Goal: Task Accomplishment & Management: Use online tool/utility

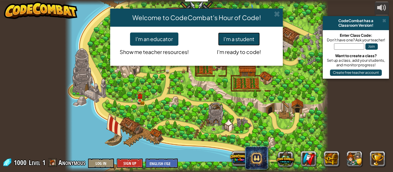
drag, startPoint x: 250, startPoint y: 39, endPoint x: 250, endPoint y: 31, distance: 8.4
click at [250, 37] on button "I'm a student" at bounding box center [239, 39] width 42 height 13
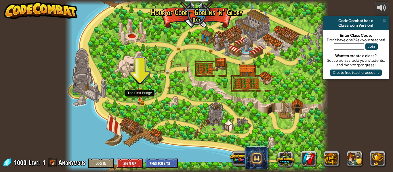
click at [138, 97] on div "Broken Bridge (Coming soon!) We are in! It's time to alarm the mayor of the tow…" at bounding box center [197, 86] width 264 height 172
click at [138, 97] on img at bounding box center [140, 93] width 6 height 13
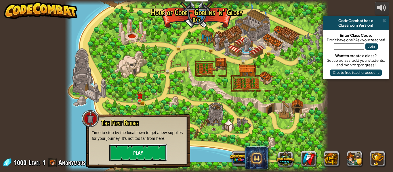
click at [145, 145] on button "Play" at bounding box center [138, 152] width 58 height 17
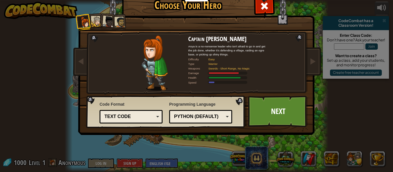
click at [111, 23] on div at bounding box center [109, 22] width 12 height 12
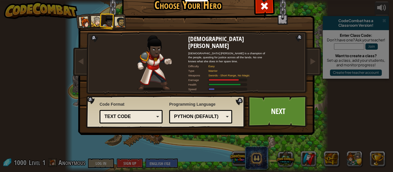
click at [123, 20] on div at bounding box center [120, 22] width 11 height 11
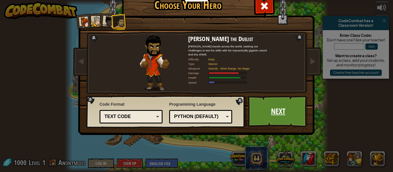
click at [273, 112] on link "Next" at bounding box center [278, 112] width 60 height 32
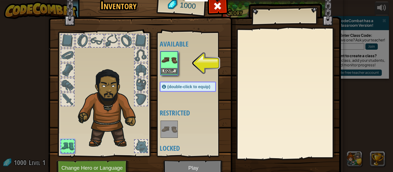
click at [171, 64] on img at bounding box center [169, 60] width 16 height 16
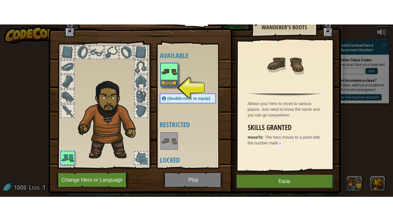
scroll to position [26, 0]
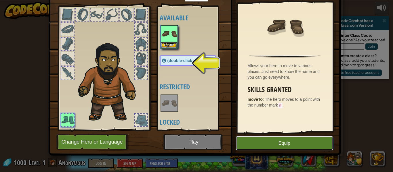
click at [274, 143] on button "Equip" at bounding box center [284, 143] width 97 height 14
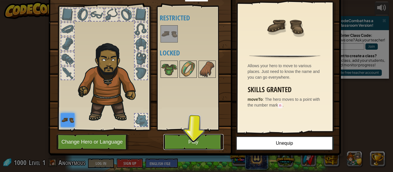
click at [165, 144] on button "Play" at bounding box center [193, 142] width 60 height 16
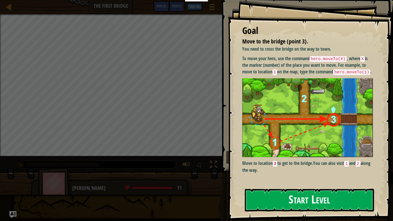
drag, startPoint x: 266, startPoint y: 200, endPoint x: 262, endPoint y: 204, distance: 5.5
click at [262, 172] on button "Start Level" at bounding box center [309, 200] width 129 height 23
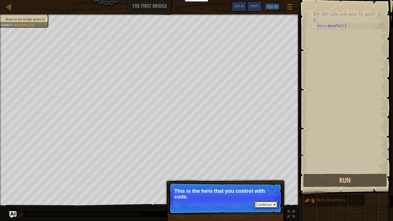
click at [275, 172] on button "Continue" at bounding box center [266, 204] width 24 height 7
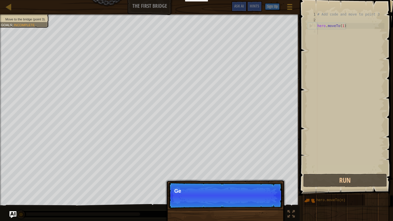
click at [275, 172] on p "Continue Ge" at bounding box center [225, 195] width 114 height 26
click at [275, 172] on p "Continue Get to th" at bounding box center [225, 195] width 114 height 26
click at [275, 172] on p "Continue Get to the bridg" at bounding box center [225, 195] width 114 height 26
click at [275, 172] on p "Continue Get to the bridge by g" at bounding box center [225, 195] width 114 height 26
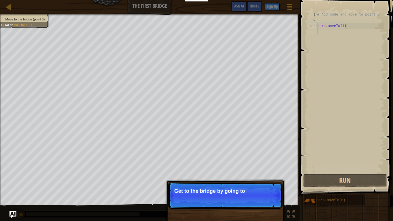
click at [275, 172] on p "Continue Get to the bridge by going to" at bounding box center [225, 195] width 114 height 26
drag, startPoint x: 275, startPoint y: 202, endPoint x: 262, endPoint y: 195, distance: 14.5
click at [274, 172] on p "Continue Get to the bridge by going to point" at bounding box center [225, 195] width 114 height 26
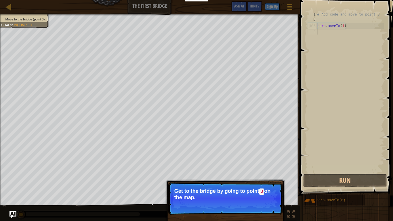
drag, startPoint x: 262, startPoint y: 195, endPoint x: 257, endPoint y: 201, distance: 8.8
click at [260, 172] on p "Get to the bridge by going to point 3 on the map." at bounding box center [225, 194] width 102 height 12
drag, startPoint x: 256, startPoint y: 203, endPoint x: 266, endPoint y: 194, distance: 13.5
click at [257, 172] on button "Continue" at bounding box center [266, 204] width 24 height 7
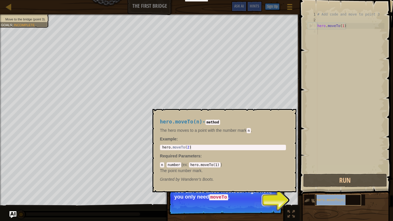
click at [323, 172] on div "hero.moveTo(n)" at bounding box center [338, 200] width 46 height 11
click at [315, 24] on div "3" at bounding box center [312, 26] width 9 height 6
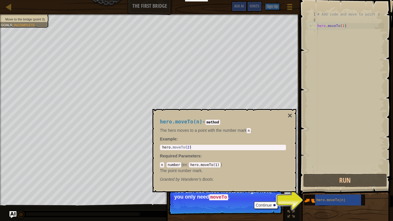
drag, startPoint x: 314, startPoint y: 33, endPoint x: 310, endPoint y: 41, distance: 9.8
type textarea "hero.moveTo(1)"
drag, startPoint x: 271, startPoint y: 201, endPoint x: 268, endPoint y: 195, distance: 7.1
click at [269, 172] on p "Continue You can use these methods. Right now, you only need moveTo ." at bounding box center [225, 198] width 114 height 33
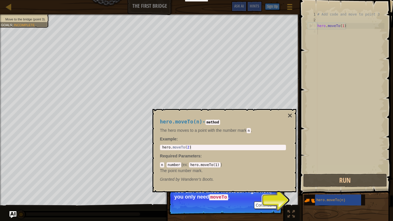
click at [267, 172] on p "You can use these methods. Right now, you only need moveTo ." at bounding box center [225, 194] width 102 height 12
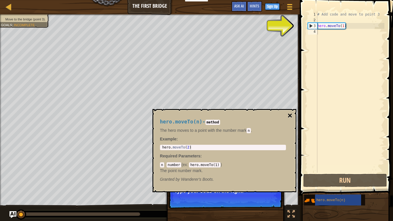
click at [289, 112] on button "×" at bounding box center [289, 116] width 5 height 8
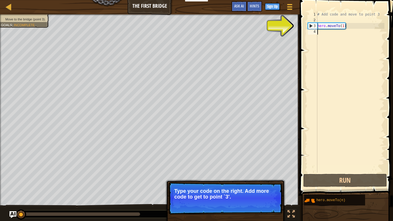
click at [319, 36] on div "# Add code and move to point 3 hero . moveTo ( 1 )" at bounding box center [350, 98] width 68 height 173
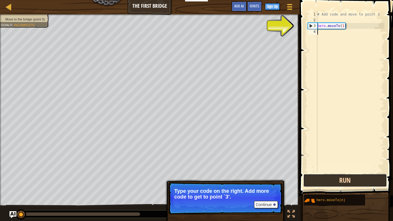
click at [337, 172] on button "Run" at bounding box center [345, 180] width 84 height 13
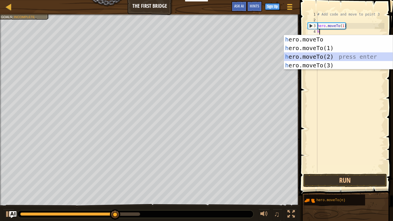
click at [324, 54] on div "h ero.moveTo press enter h ero.moveTo(1) press enter h ero.moveTo(2) press ente…" at bounding box center [338, 61] width 109 height 52
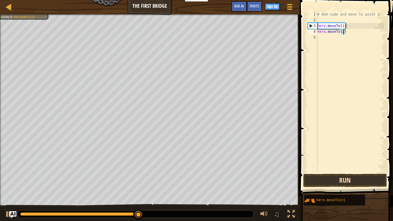
type textarea "hero.moveTo(2)"
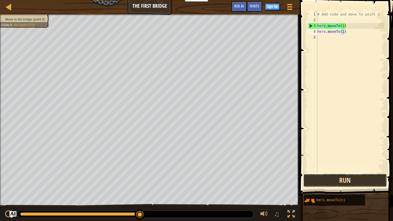
click at [339, 172] on button "Run" at bounding box center [345, 180] width 84 height 13
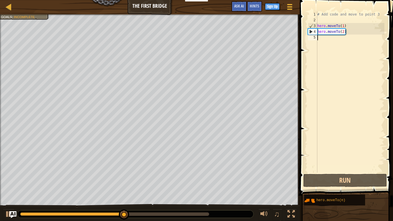
click at [318, 37] on div "# Add code and move to point 3 hero . moveTo ( 1 ) hero . moveTo ( 2 )" at bounding box center [350, 98] width 68 height 173
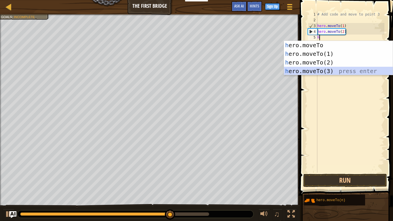
click at [320, 70] on div "h ero.moveTo press enter h ero.moveTo(1) press enter h ero.moveTo(2) press ente…" at bounding box center [338, 67] width 109 height 52
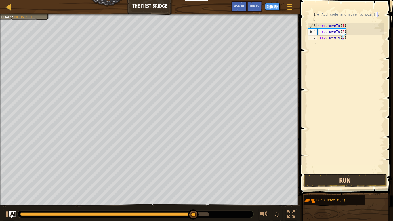
type textarea "hero.moveTo(3)"
click at [321, 172] on button "Run" at bounding box center [345, 180] width 84 height 13
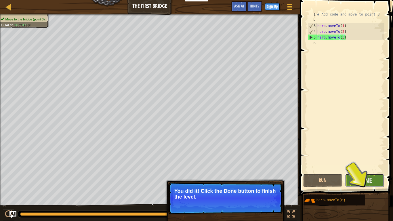
click at [376, 172] on button "Done" at bounding box center [364, 180] width 39 height 13
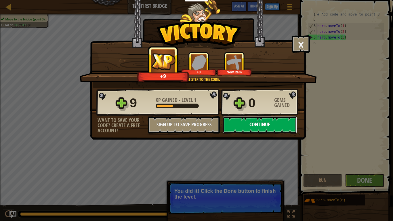
click at [239, 124] on button "Continue" at bounding box center [260, 124] width 74 height 17
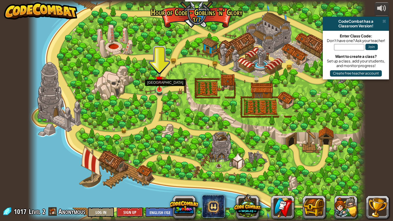
click at [156, 84] on img at bounding box center [159, 80] width 9 height 20
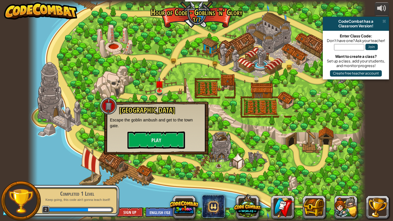
click at [151, 130] on div "Old Town Road Escape the goblin ambush and get to the town gate. Play" at bounding box center [156, 127] width 93 height 42
click at [149, 132] on button "Play" at bounding box center [156, 139] width 58 height 17
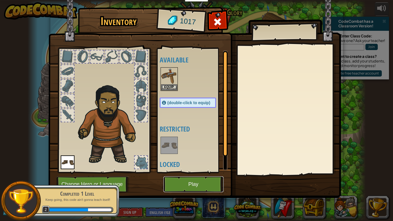
click at [195, 172] on button "Play" at bounding box center [193, 184] width 60 height 16
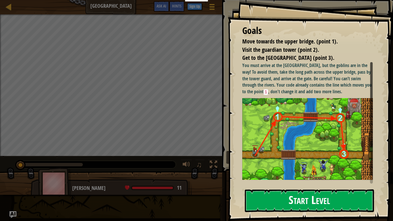
click at [310, 172] on button "Start Level" at bounding box center [309, 200] width 129 height 23
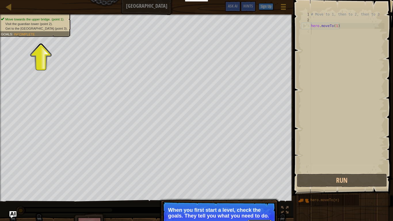
click at [264, 172] on button "Continue" at bounding box center [260, 223] width 24 height 7
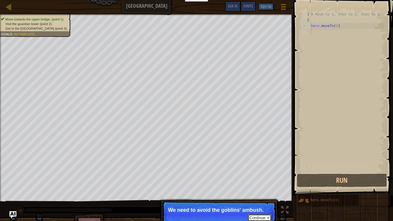
click at [264, 172] on button "Continue" at bounding box center [260, 217] width 24 height 7
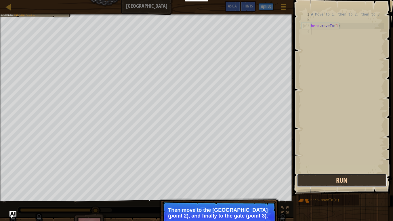
click at [323, 172] on button "Run" at bounding box center [342, 180] width 90 height 13
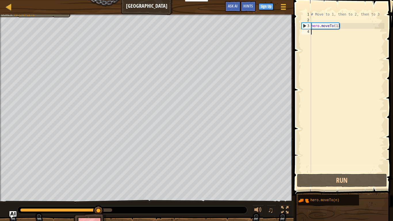
click at [325, 35] on div "# Move to 1, then to 2, then to 3 hero . moveTo ( 1 )" at bounding box center [347, 98] width 75 height 173
click at [312, 32] on div "# Move to 1, then to 2, then to 3 hero . moveTo ( 1 )" at bounding box center [347, 98] width 75 height 173
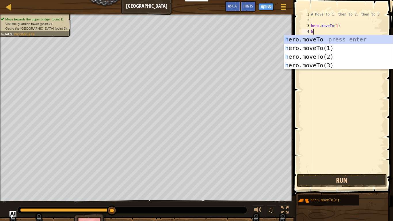
type textarea "h"
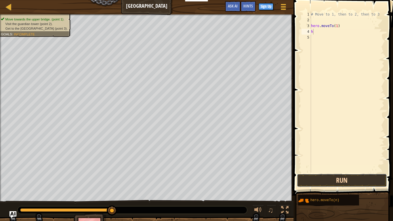
click at [348, 172] on button "Run" at bounding box center [342, 180] width 90 height 13
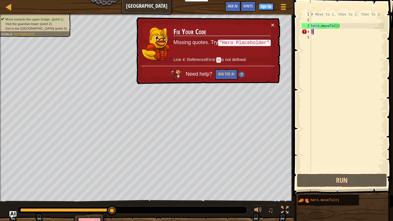
click at [317, 33] on div "# Move to 1, then to 2, then to 3 hero . moveTo ( 1 ) h" at bounding box center [347, 98] width 75 height 173
click at [192, 74] on span "Need help?" at bounding box center [200, 74] width 28 height 6
click at [274, 24] on button "×" at bounding box center [272, 25] width 3 height 6
click at [317, 33] on div "# Move to 1, then to 2, then to 3 hero . moveTo ( 1 ) h" at bounding box center [347, 98] width 75 height 173
click at [271, 24] on button "×" at bounding box center [272, 25] width 3 height 6
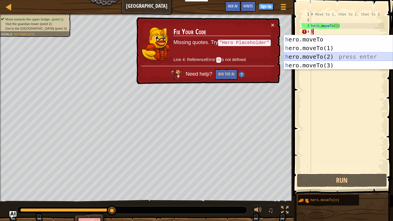
click at [318, 54] on div "h ero.moveTo press enter h ero.moveTo(1) press enter h ero.moveTo(2) press ente…" at bounding box center [338, 61] width 109 height 52
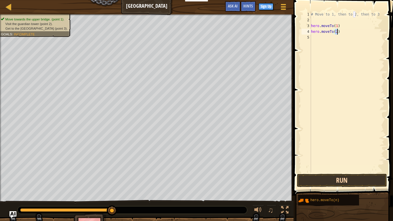
type textarea "hero.moveTo(2)"
click at [333, 172] on button "Run" at bounding box center [342, 180] width 90 height 13
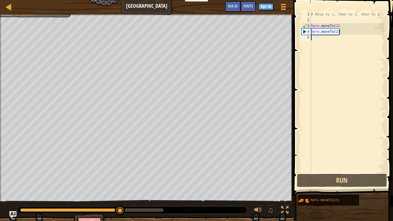
click at [315, 38] on div "# Move to 1, then to 2, then to 3 hero . moveTo ( 1 ) hero . moveTo ( 2 )" at bounding box center [347, 98] width 75 height 173
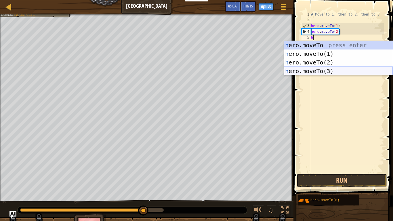
click at [329, 69] on div "h ero.moveTo press enter h ero.moveTo(1) press enter h ero.moveTo(2) press ente…" at bounding box center [338, 67] width 109 height 52
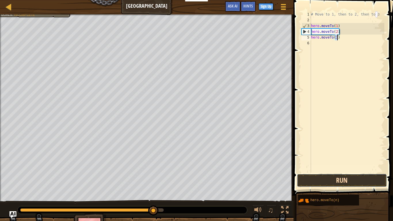
click at [323, 172] on button "Run" at bounding box center [342, 180] width 90 height 13
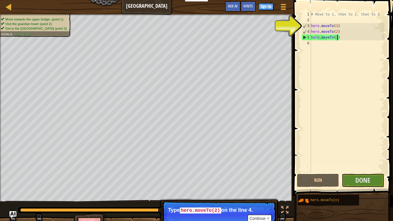
click at [314, 34] on div "# Move to 1, then to 2, then to 3 hero . moveTo ( 1 ) hero . moveTo ( 2 ) hero …" at bounding box center [347, 98] width 75 height 173
type textarea "hero.moveTo(2)"
click at [367, 172] on span "Done" at bounding box center [362, 180] width 15 height 9
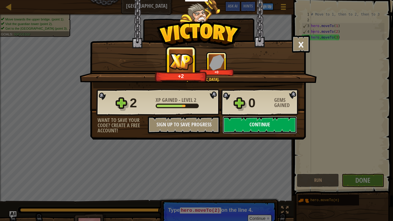
click at [285, 122] on button "Continue" at bounding box center [260, 124] width 74 height 17
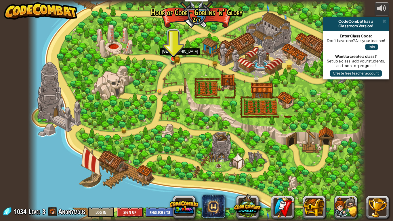
click at [171, 57] on img at bounding box center [173, 49] width 9 height 19
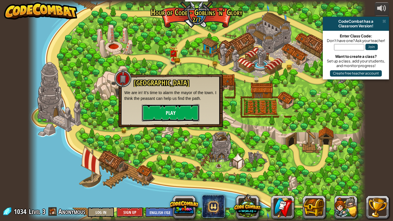
click at [185, 114] on button "Play" at bounding box center [171, 112] width 58 height 17
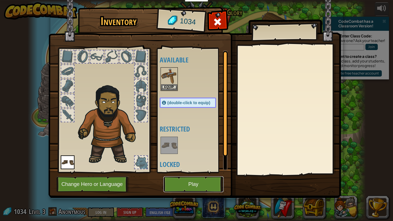
click at [202, 172] on button "Play" at bounding box center [193, 184] width 60 height 16
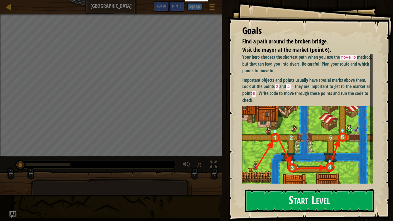
click at [282, 172] on div "Goals Find a path around the broken bridge. Visit the mayor at the market (poin…" at bounding box center [310, 110] width 165 height 221
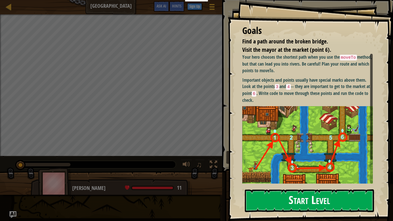
drag, startPoint x: 288, startPoint y: 211, endPoint x: 288, endPoint y: 207, distance: 4.6
click at [288, 172] on button "Start Level" at bounding box center [309, 200] width 129 height 23
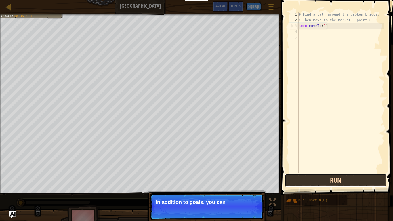
click at [324, 172] on button "Run" at bounding box center [336, 180] width 102 height 13
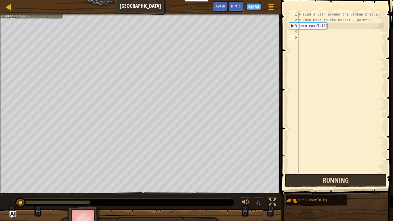
scroll to position [3, 0]
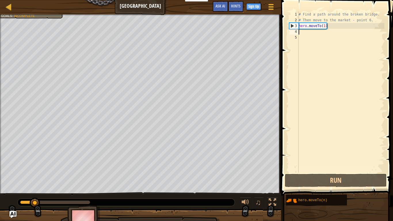
click at [304, 34] on div "# Find a path around the broken bridge. # Then move to the market - point 6. he…" at bounding box center [341, 98] width 87 height 173
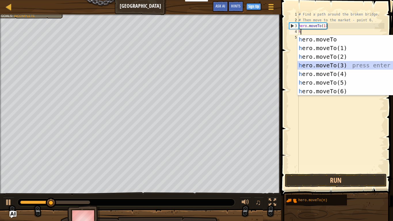
click at [346, 64] on div "h ero.moveTo press enter h ero.moveTo(1) press enter h ero.moveTo(2) press ente…" at bounding box center [352, 74] width 109 height 78
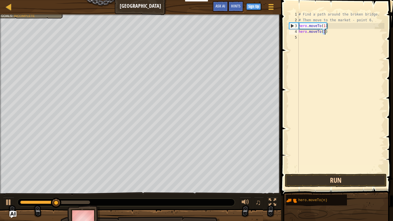
type textarea "hero.moveTo(3)"
click at [334, 172] on button "Run" at bounding box center [336, 180] width 102 height 13
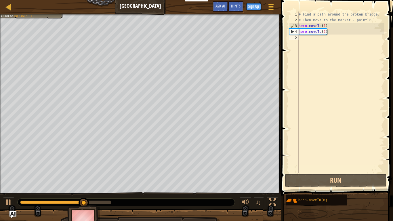
click at [302, 40] on div "# Find a path around the broken bridge. # Then move to the market - point 6. he…" at bounding box center [341, 98] width 87 height 173
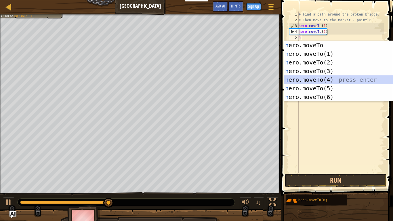
click at [309, 80] on div "h ero.moveTo press enter h ero.moveTo(1) press enter h ero.moveTo(2) press ente…" at bounding box center [338, 80] width 109 height 78
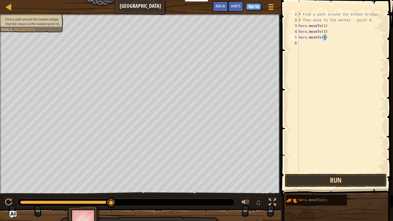
type textarea "hero.moveTo(4)"
click at [302, 172] on button "Run" at bounding box center [336, 180] width 102 height 13
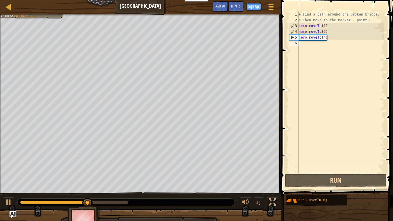
click at [301, 45] on div "# Find a path around the broken bridge. # Then move to the market - point 6. he…" at bounding box center [341, 98] width 87 height 173
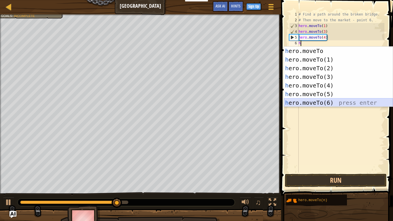
click at [330, 101] on div "h ero.moveTo press enter h ero.moveTo(1) press enter h ero.moveTo(2) press ente…" at bounding box center [338, 86] width 109 height 78
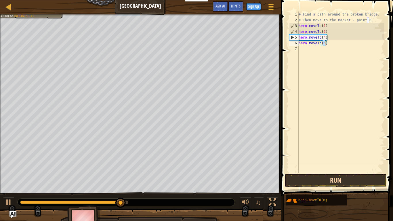
type textarea "hero.moveTo(6)"
click at [328, 172] on button "Run" at bounding box center [336, 180] width 102 height 13
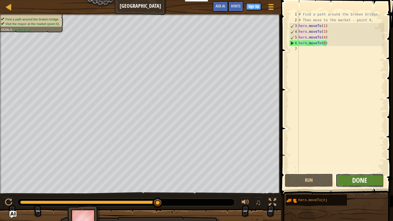
drag, startPoint x: 355, startPoint y: 185, endPoint x: 357, endPoint y: 182, distance: 4.1
click at [357, 172] on button "Done" at bounding box center [360, 180] width 48 height 13
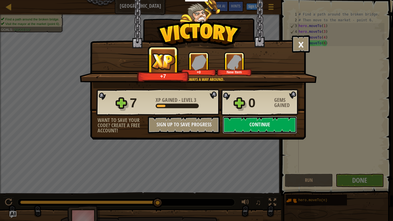
click at [266, 131] on button "Continue" at bounding box center [260, 124] width 74 height 17
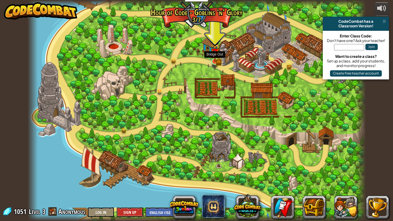
click at [214, 54] on img at bounding box center [214, 52] width 5 height 5
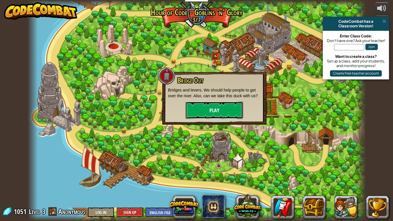
click at [226, 112] on button "Play" at bounding box center [215, 110] width 58 height 17
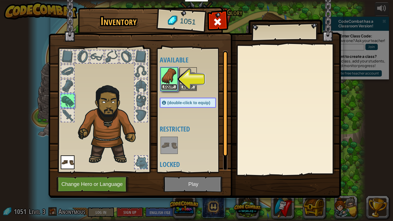
click at [176, 86] on button "Equip" at bounding box center [169, 87] width 16 height 6
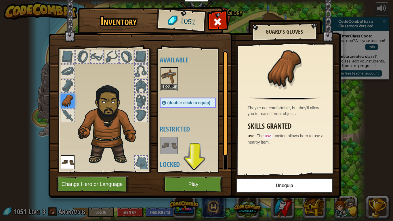
click at [176, 82] on img at bounding box center [169, 76] width 16 height 16
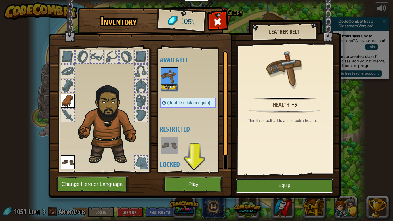
click at [278, 172] on button "Equip" at bounding box center [284, 185] width 97 height 14
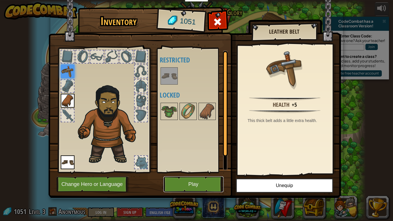
click at [214, 172] on button "Play" at bounding box center [193, 184] width 60 height 16
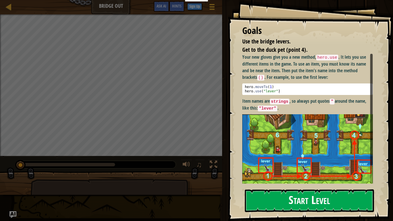
click at [267, 172] on button "Start Level" at bounding box center [309, 200] width 129 height 23
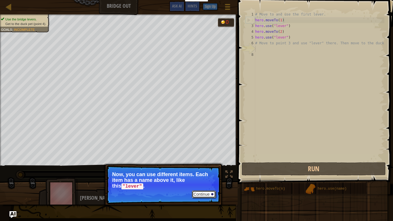
click at [202, 172] on button "Continue" at bounding box center [204, 193] width 24 height 7
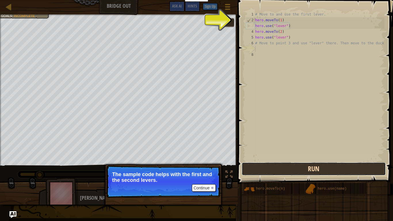
drag, startPoint x: 262, startPoint y: 173, endPoint x: 265, endPoint y: 173, distance: 3.2
click at [265, 172] on button "Run" at bounding box center [314, 168] width 144 height 13
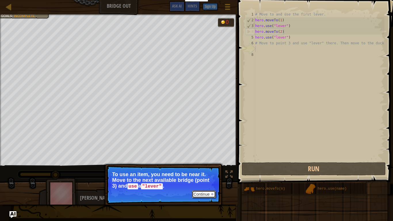
click at [211, 172] on div at bounding box center [212, 194] width 2 height 2
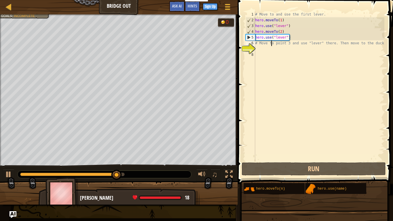
click at [270, 42] on div "# Move to and use the first lever. hero . moveTo ( 1 ) hero . use ( "lever" ) h…" at bounding box center [319, 92] width 130 height 161
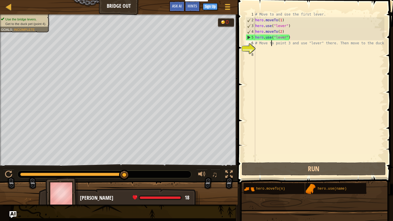
click at [253, 46] on div "7" at bounding box center [250, 49] width 9 height 6
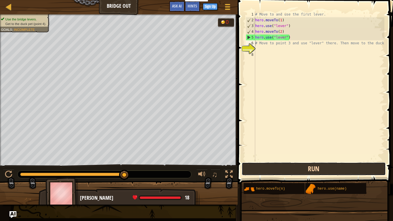
click at [306, 169] on button "Run" at bounding box center [314, 168] width 144 height 13
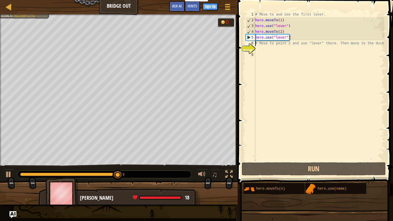
click at [277, 44] on div "# Move to and use the first lever. hero . moveTo ( 1 ) hero . use ( "lever" ) h…" at bounding box center [319, 92] width 130 height 161
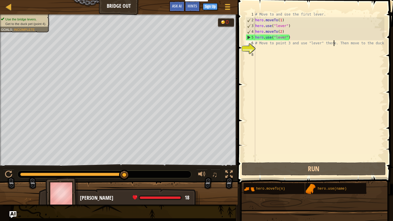
drag, startPoint x: 334, startPoint y: 42, endPoint x: 337, endPoint y: 39, distance: 4.1
click at [337, 39] on div "# Move to and use the first lever. hero . moveTo ( 1 ) hero . use ( "lever" ) h…" at bounding box center [319, 92] width 130 height 161
drag, startPoint x: 340, startPoint y: 43, endPoint x: 344, endPoint y: 41, distance: 4.3
click at [344, 41] on div "# Move to and use the first lever. hero . moveTo ( 1 ) hero . use ( "lever" ) h…" at bounding box center [319, 92] width 130 height 161
click at [384, 45] on div "# Move to and use the first lever. hero . moveTo ( 1 ) hero . use ( "lever" ) h…" at bounding box center [319, 92] width 130 height 161
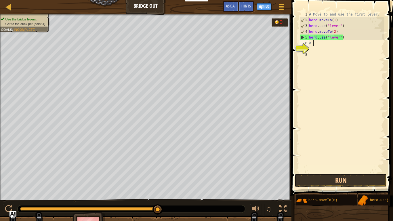
type textarea "#"
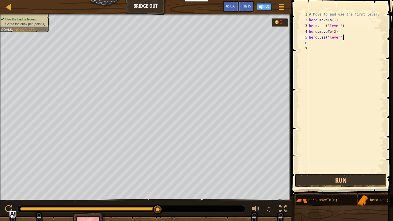
scroll to position [3, 5]
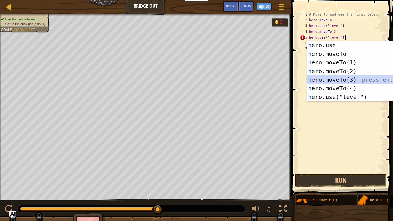
click at [372, 79] on div "h ero.use press enter h ero.moveTo press enter h ero.moveTo(1) press enter h er…" at bounding box center [361, 80] width 109 height 78
type textarea "hero.use("lever")hero.moveTo(3)"
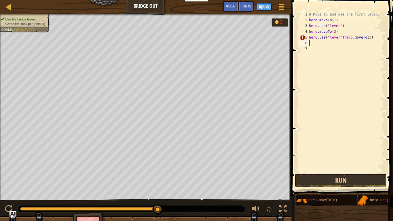
click at [313, 42] on div "# Move to and use the first lever. hero . moveTo ( 1 ) hero . use ( "lever" ) h…" at bounding box center [346, 98] width 77 height 173
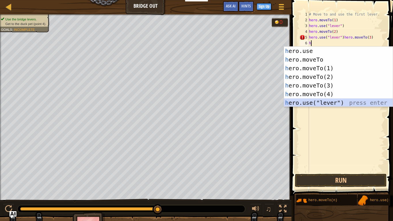
click at [310, 99] on div "h ero.use press enter h ero.moveTo press enter h ero.moveTo(1) press enter h er…" at bounding box center [338, 86] width 109 height 78
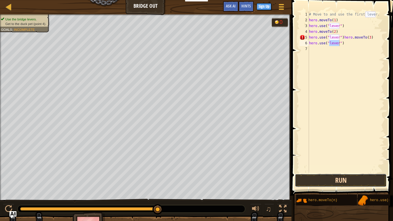
click at [300, 172] on button "Run" at bounding box center [341, 180] width 92 height 13
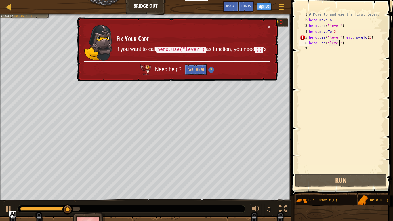
click at [272, 29] on div "× Fix Your Code If you want to call hero.use("lever") as function, you need () …" at bounding box center [177, 49] width 202 height 64
click at [274, 29] on div "× Fix Your Code If you want to call hero.use("lever") as function, you need () …" at bounding box center [177, 49] width 202 height 64
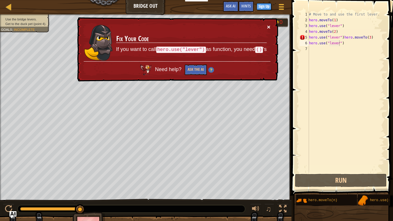
click at [269, 24] on button "×" at bounding box center [268, 27] width 3 height 6
click at [316, 43] on div "# Move to and use the first lever. hero . moveTo ( 1 ) hero . use ( "lever" ) h…" at bounding box center [346, 98] width 77 height 173
click at [377, 39] on div "# Move to and use the first lever. hero . moveTo ( 1 ) hero . use ( "lever" ) h…" at bounding box center [346, 98] width 77 height 173
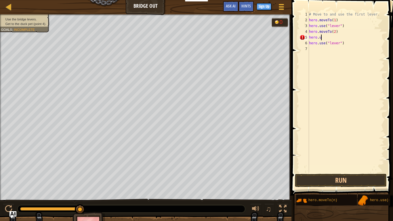
type textarea "h"
click at [348, 45] on div "# Move to and use the first lever. hero . moveTo ( 1 ) hero . use ( "lever" ) h…" at bounding box center [346, 98] width 77 height 173
type textarea "h"
click at [308, 37] on div "5" at bounding box center [304, 38] width 9 height 6
type textarea "h"
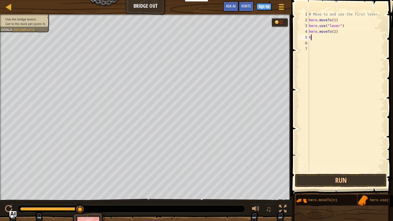
click at [310, 39] on div "# Move to and use the first lever. hero . moveTo ( 1 ) hero . use ( "lever" ) h…" at bounding box center [346, 98] width 77 height 173
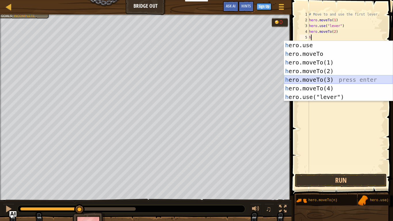
click at [316, 79] on div "h ero.use press enter h ero.moveTo press enter h ero.moveTo(1) press enter h er…" at bounding box center [338, 80] width 109 height 78
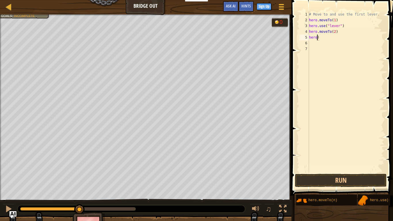
type textarea ")"
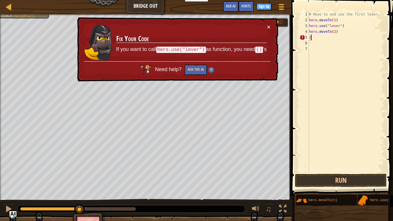
click at [311, 37] on div "# Move to and use the first lever. hero . moveTo ( 1 ) hero . use ( "lever" ) h…" at bounding box center [346, 98] width 77 height 173
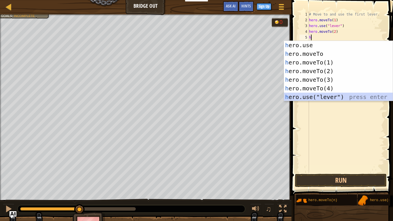
click at [300, 95] on div "h ero.use press enter h ero.moveTo press enter h ero.moveTo(1) press enter h er…" at bounding box center [338, 80] width 109 height 78
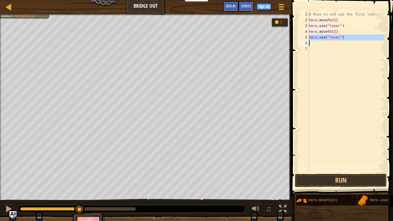
click at [308, 41] on div "6" at bounding box center [304, 43] width 9 height 6
type textarea "hero.use("lever")"
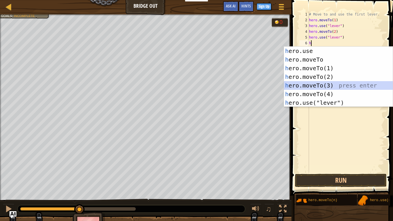
click at [308, 87] on div "h ero.use press enter h ero.moveTo press enter h ero.moveTo(1) press enter h er…" at bounding box center [338, 86] width 109 height 78
type textarea "hero.moveTo(3)"
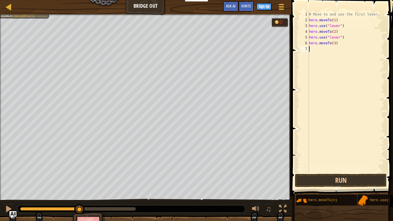
click at [308, 47] on div "7" at bounding box center [304, 49] width 9 height 6
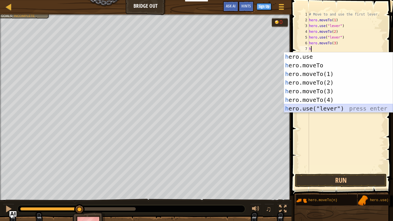
click at [307, 109] on div "h ero.use press enter h ero.moveTo press enter h ero.moveTo(1) press enter h er…" at bounding box center [338, 91] width 109 height 78
type textarea "hero.use("lever")"
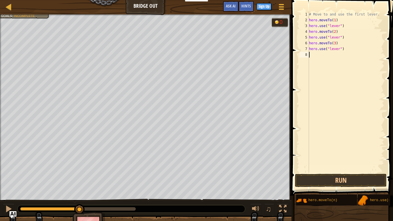
click at [320, 55] on div "# Move to and use the first lever. hero . moveTo ( 1 ) hero . use ( "lever" ) h…" at bounding box center [346, 98] width 77 height 173
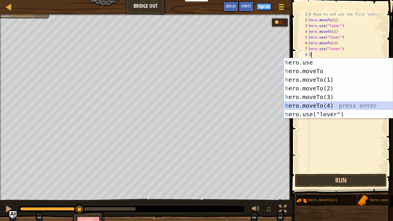
click at [315, 103] on div "h ero.use press enter h ero.moveTo press enter h ero.moveTo(1) press enter h er…" at bounding box center [338, 97] width 109 height 78
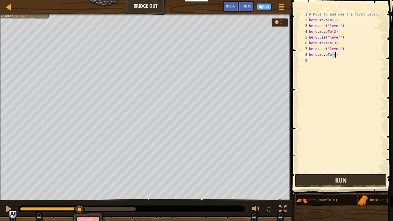
type textarea "hero.moveTo(4)"
click at [309, 172] on button "Run" at bounding box center [341, 180] width 92 height 13
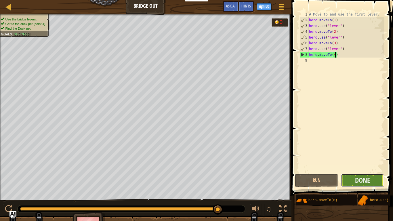
click at [375, 172] on button "Done" at bounding box center [362, 180] width 43 height 13
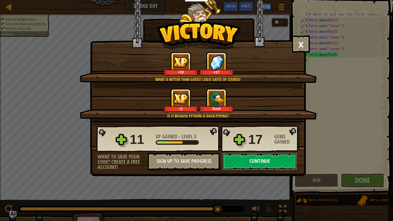
click at [289, 161] on button "Continue" at bounding box center [260, 161] width 74 height 17
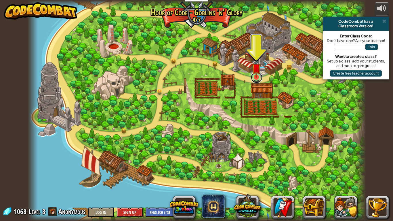
click at [253, 81] on link at bounding box center [257, 78] width 12 height 12
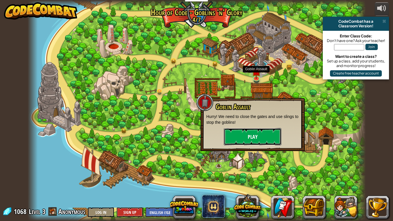
click at [265, 134] on button "Play" at bounding box center [253, 136] width 58 height 17
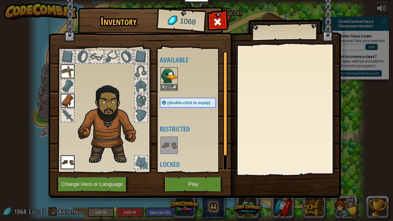
click at [172, 90] on div "Equip" at bounding box center [169, 79] width 17 height 24
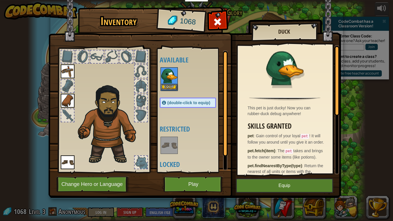
click at [172, 90] on div "Equip" at bounding box center [169, 79] width 17 height 24
click at [169, 88] on button "Equip" at bounding box center [169, 87] width 16 height 6
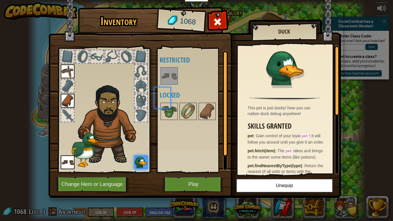
click at [169, 88] on div "Available Equip Equip Equip (double-click to equip) Restricted Locked" at bounding box center [194, 110] width 68 height 120
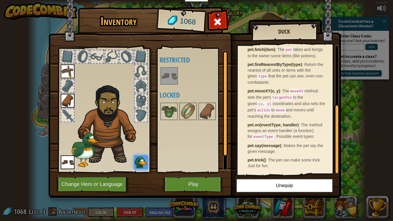
scroll to position [116, 0]
click at [296, 172] on button "Unequip" at bounding box center [284, 185] width 97 height 14
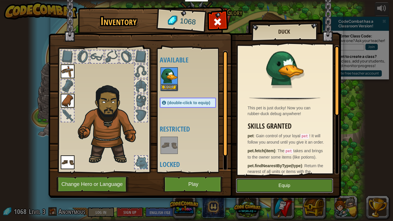
click at [296, 172] on button "Equip" at bounding box center [284, 185] width 97 height 14
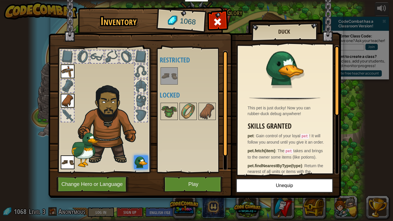
click at [193, 172] on img at bounding box center [194, 93] width 293 height 209
click at [195, 172] on button "Play" at bounding box center [193, 184] width 60 height 16
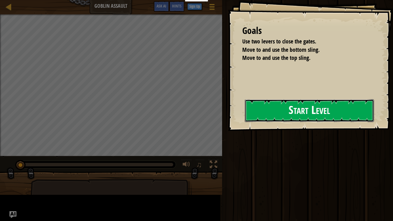
click at [258, 116] on button "Start Level" at bounding box center [309, 110] width 129 height 23
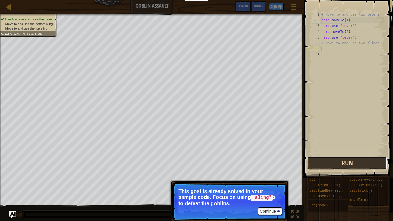
click at [334, 166] on button "Run" at bounding box center [347, 163] width 80 height 13
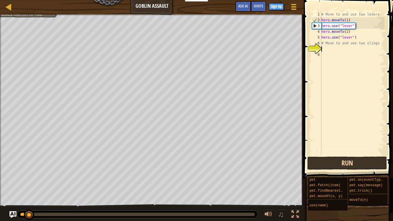
scroll to position [3, 0]
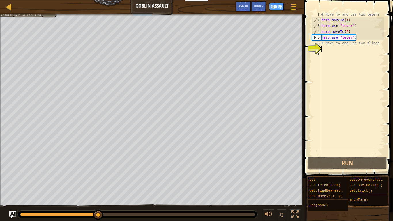
click at [327, 43] on div "# Move to and use two levers hero . moveTo ( 1 ) hero . use ( "lever" ) hero . …" at bounding box center [352, 89] width 64 height 155
click at [379, 44] on div "# Move to and use two levers hero . moveTo ( 1 ) hero . use ( "lever" ) hero . …" at bounding box center [352, 89] width 64 height 155
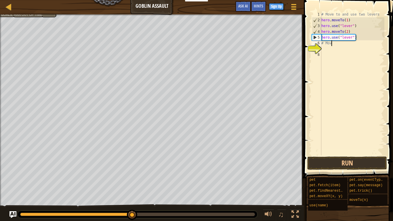
type textarea "#"
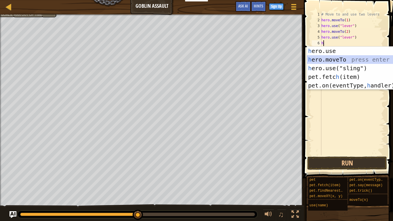
click at [333, 61] on div "h ero.use press enter h ero.moveTo press enter h ero.use("sling") press enter p…" at bounding box center [361, 77] width 109 height 60
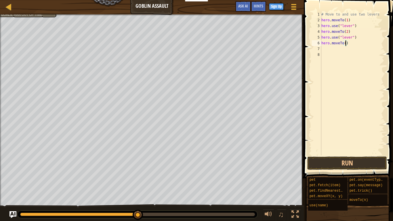
scroll to position [3, 4]
type textarea "hero.moveTo(3)"
click at [352, 165] on button "Run" at bounding box center [347, 163] width 80 height 13
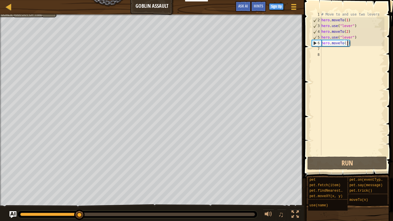
click at [320, 49] on div "7" at bounding box center [316, 49] width 9 height 6
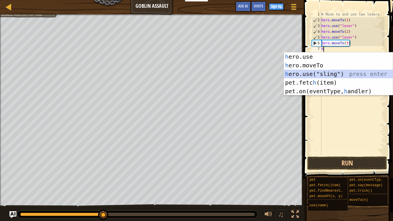
click at [320, 71] on div "h ero.use press enter h ero.moveTo press enter h ero.use("sling") press enter p…" at bounding box center [338, 82] width 109 height 60
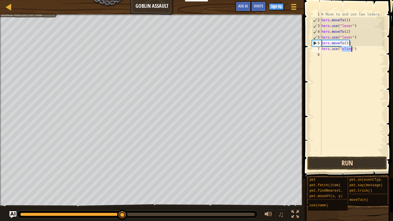
type textarea "hero.use("sling")"
click at [355, 158] on button "Run" at bounding box center [347, 163] width 80 height 13
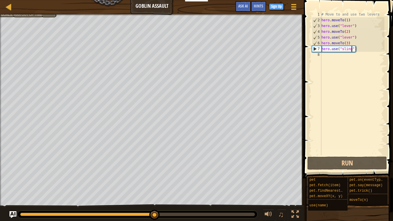
click at [325, 59] on div "# Move to and use two levers hero . moveTo ( 1 ) hero . use ( "lever" ) hero . …" at bounding box center [352, 89] width 64 height 155
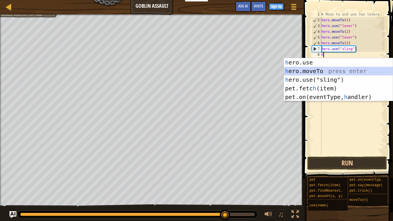
click at [310, 70] on div "h ero.use press enter h ero.moveTo press enter h ero.use("sling") press enter p…" at bounding box center [338, 88] width 109 height 60
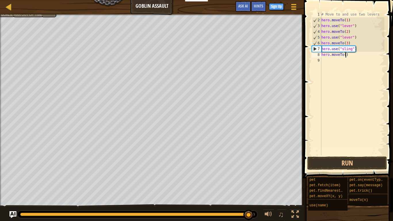
type textarea "hero.moveTo(4)"
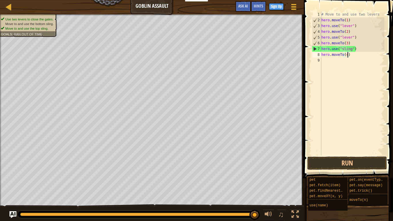
click at [324, 60] on div "# Move to and use two levers hero . moveTo ( 1 ) hero . use ( "lever" ) hero . …" at bounding box center [352, 89] width 64 height 155
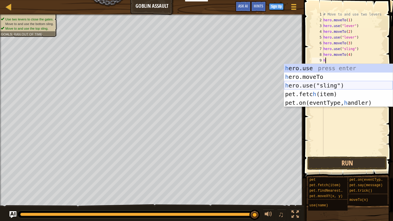
click at [296, 87] on div "h ero.use press enter h ero.moveTo press enter h ero.use("sling") press enter p…" at bounding box center [338, 94] width 109 height 60
type textarea "hero.use("sling")"
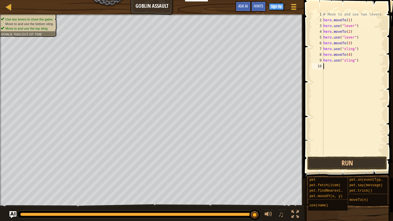
click at [325, 151] on div "# Move to and use two levers hero . moveTo ( 1 ) hero . use ( "lever" ) hero . …" at bounding box center [353, 89] width 62 height 155
click at [328, 160] on button "Run" at bounding box center [347, 163] width 80 height 13
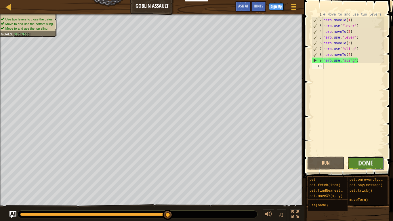
click at [374, 163] on button "Done" at bounding box center [365, 163] width 37 height 13
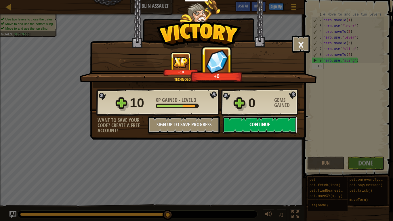
click at [272, 123] on button "Continue" at bounding box center [260, 124] width 74 height 17
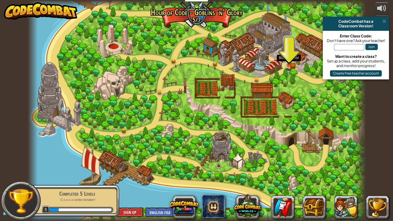
click at [288, 59] on img at bounding box center [289, 56] width 5 height 5
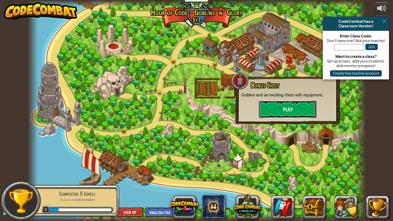
click at [293, 108] on button "Play" at bounding box center [288, 109] width 58 height 17
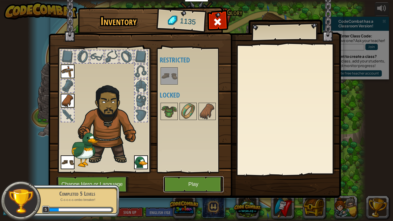
click at [188, 172] on button "Play" at bounding box center [193, 184] width 60 height 16
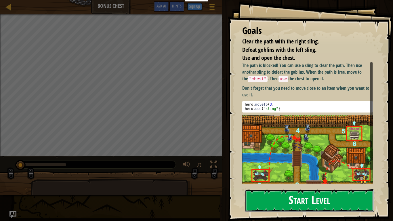
click at [281, 172] on button "Start Level" at bounding box center [309, 200] width 129 height 23
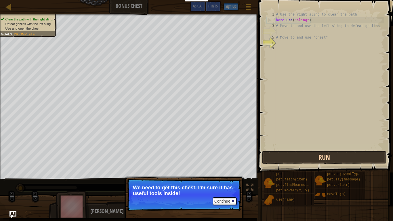
click at [280, 159] on button "Run" at bounding box center [324, 157] width 124 height 13
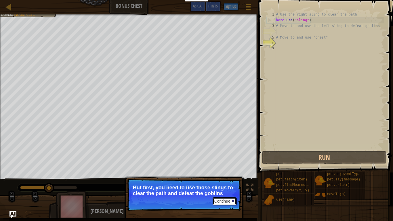
click at [219, 172] on button "Continue" at bounding box center [225, 200] width 24 height 7
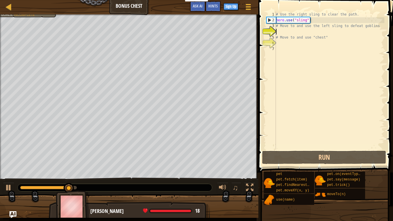
click at [378, 28] on div "# Use the right sling to clear the path. hero . use ( "sling" ) # Move to and u…" at bounding box center [330, 87] width 110 height 150
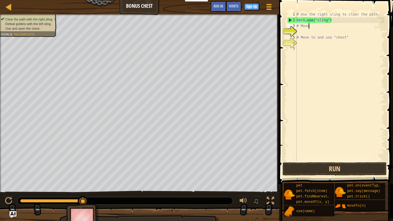
type textarea "#"
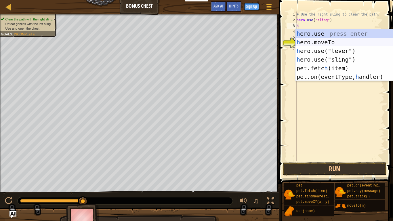
click at [332, 40] on div "h ero.use press enter h ero.moveTo press enter h ero.use("lever") press enter h…" at bounding box center [350, 63] width 109 height 69
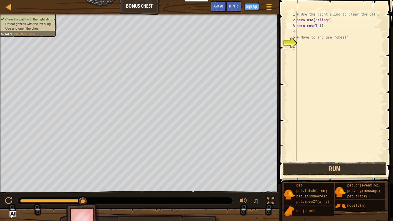
type textarea "hero.moveTo(3)"
click at [308, 31] on div "# Use the right sling to clear the path. hero . use ( "sling" ) hero . moveTo (…" at bounding box center [340, 92] width 89 height 161
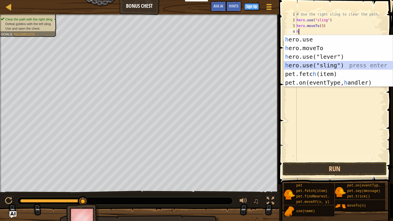
click at [314, 63] on div "h ero.use press enter h ero.moveTo press enter h ero.use("lever") press enter h…" at bounding box center [338, 69] width 109 height 69
type textarea "hero.use("sling")"
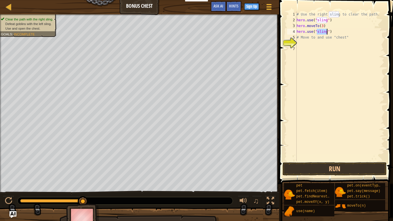
click at [303, 45] on div "# Use the right sling to clear the path. hero . use ( "sling" ) hero . moveTo (…" at bounding box center [340, 92] width 89 height 161
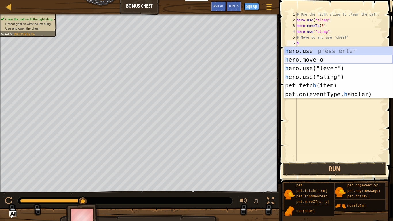
click at [303, 57] on div "h ero.use press enter h ero.moveTo press enter h ero.use("lever") press enter h…" at bounding box center [338, 81] width 109 height 69
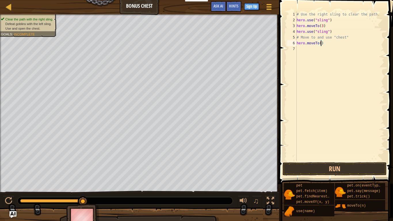
type textarea "hero.moveTo(2)"
click at [297, 49] on div "# Use the right sling to clear the path. hero . use ( "sling" ) hero . moveTo (…" at bounding box center [340, 92] width 89 height 161
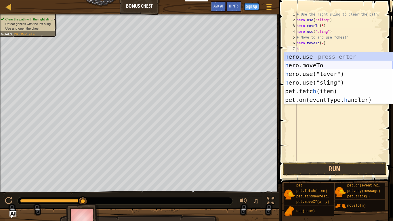
click at [308, 64] on div "h ero.use press enter h ero.moveTo press enter h ero.use("lever") press enter h…" at bounding box center [338, 86] width 109 height 69
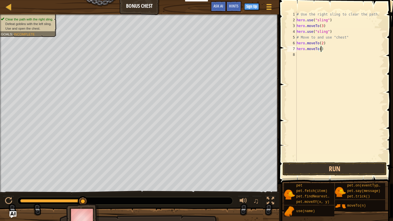
type textarea "hero.moveTo(4)"
click at [325, 58] on div "# Use the right sling to clear the path. hero . use ( "sling" ) hero . moveTo (…" at bounding box center [340, 92] width 89 height 161
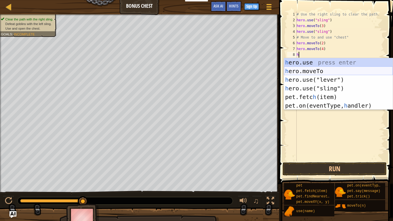
click at [317, 73] on div "h ero.use press enter h ero.moveTo press enter h ero.use("lever") press enter h…" at bounding box center [338, 92] width 109 height 69
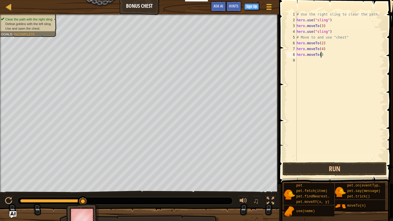
type textarea "hero.moveTo(5)"
click at [297, 63] on div "# Use the right sling to clear the path. hero . use ( "sling" ) hero . moveTo (…" at bounding box center [340, 92] width 89 height 161
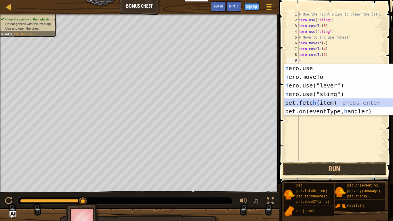
click at [305, 104] on div "h ero.use press enter h ero.moveTo press enter h ero.use("lever") press enter h…" at bounding box center [338, 98] width 109 height 69
type textarea "pet.fetch(item)"
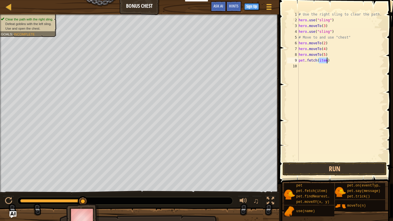
click at [300, 65] on div "# Use the right sling to clear the path. hero . use ( "sling" ) hero . moveTo (…" at bounding box center [341, 92] width 87 height 161
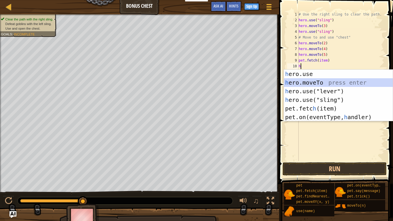
click at [304, 81] on div "h ero.use press enter h ero.moveTo press enter h ero.use("lever") press enter h…" at bounding box center [338, 104] width 109 height 69
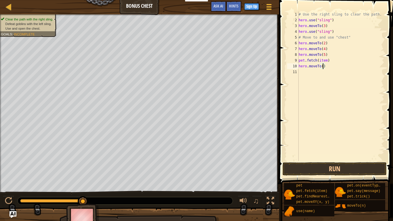
scroll to position [3, 4]
click at [300, 167] on button "Run" at bounding box center [335, 168] width 104 height 13
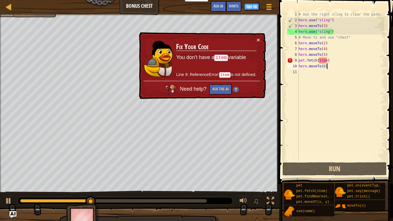
click at [333, 64] on div "# Use the right sling to clear the path. hero . use ( "sling" ) hero . moveTo (…" at bounding box center [341, 92] width 87 height 161
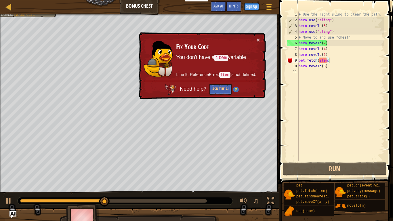
click at [330, 61] on div "# Use the right sling to clear the path. hero . use ( "sling" ) hero . moveTo (…" at bounding box center [341, 92] width 87 height 161
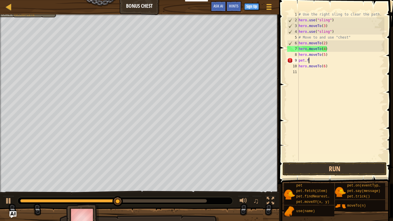
scroll to position [3, 0]
type textarea "p"
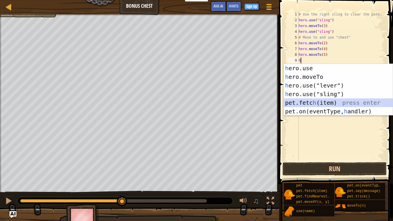
click at [325, 104] on div "h ero.use press enter h ero.moveTo press enter h ero.use("lever") press enter h…" at bounding box center [338, 98] width 109 height 69
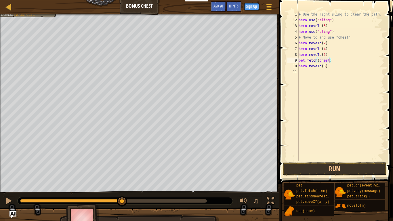
scroll to position [3, 4]
click at [353, 169] on button "Run" at bounding box center [335, 168] width 104 height 13
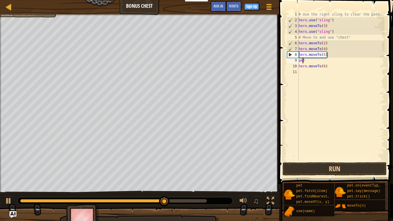
scroll to position [3, 0]
click at [302, 66] on div "# Use the right sling to clear the path. hero . use ( "sling" ) hero . moveTo (…" at bounding box center [341, 92] width 87 height 161
click at [302, 62] on div "# Use the right sling to clear the path. hero . use ( "sling" ) hero . moveTo (…" at bounding box center [341, 92] width 87 height 161
type textarea ")"
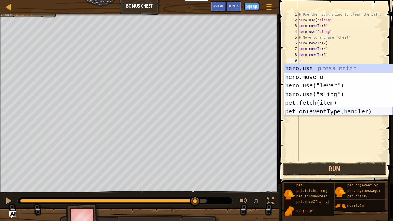
click at [303, 113] on div "h ero.use press enter h ero.moveTo press enter h ero.use("lever") press enter h…" at bounding box center [338, 98] width 109 height 69
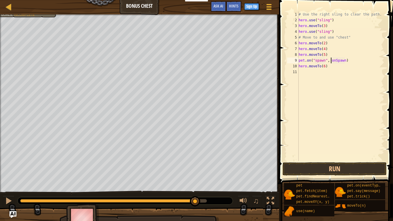
click at [331, 62] on div "# Use the right sling to clear the path. hero . use ( "sling" ) hero . moveTo (…" at bounding box center [341, 92] width 87 height 161
click at [348, 61] on div "# Use the right sling to clear the path. hero . use ( "sling" ) hero . moveTo (…" at bounding box center [341, 92] width 87 height 161
type textarea "p"
click at [329, 60] on div "# Use the right sling to clear the path. hero . use ( "sling" ) hero . moveTo (…" at bounding box center [341, 92] width 87 height 161
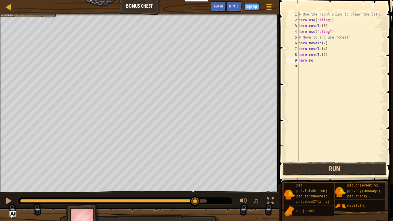
scroll to position [3, 0]
type textarea "h"
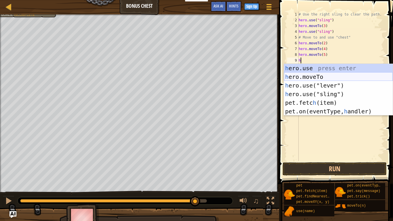
click at [324, 74] on div "h ero.use press enter h ero.moveTo press enter h ero.use("lever") press enter h…" at bounding box center [338, 98] width 109 height 69
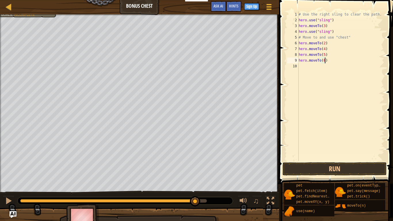
scroll to position [3, 4]
type textarea "hero.moveTo(6)"
click at [331, 167] on button "Run" at bounding box center [335, 168] width 104 height 13
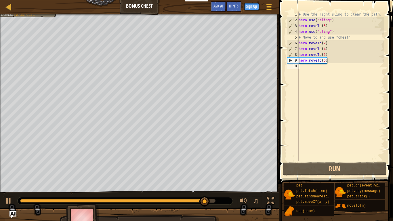
click at [300, 66] on div "# Use the right sling to clear the path. hero . use ( "sling" ) hero . moveTo (…" at bounding box center [341, 92] width 87 height 161
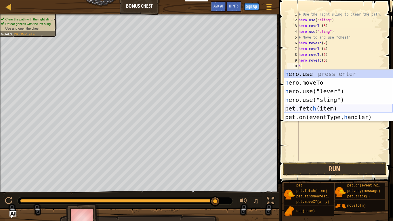
click at [321, 105] on div "h ero.use press enter h ero.moveTo press enter h ero.use("lever") press enter h…" at bounding box center [338, 104] width 109 height 69
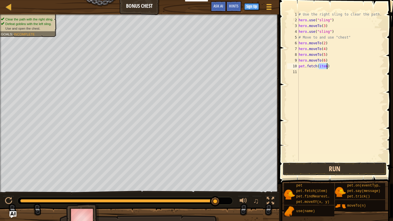
click at [343, 171] on button "Run" at bounding box center [335, 168] width 104 height 13
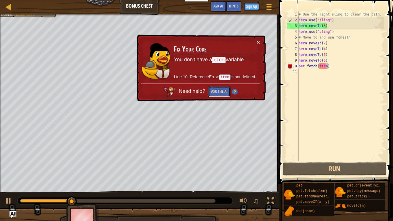
click at [222, 91] on button "Ask the AI" at bounding box center [219, 91] width 22 height 11
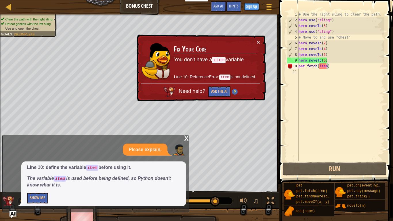
type textarea "pet.fetch(item)"
click at [295, 66] on div "10" at bounding box center [293, 66] width 12 height 6
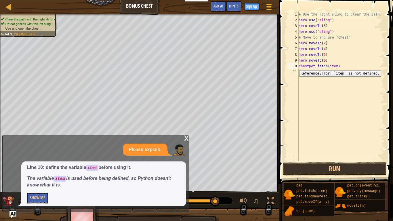
scroll to position [3, 1]
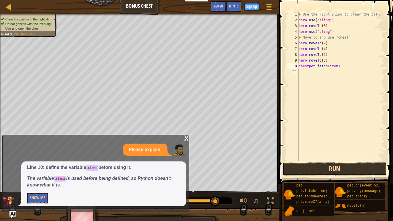
click at [331, 172] on button "Run" at bounding box center [335, 168] width 104 height 13
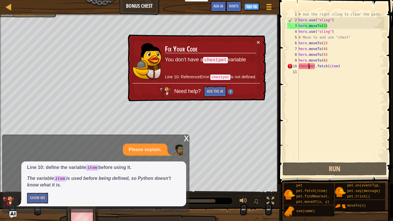
click at [226, 59] on code "chestpet" at bounding box center [215, 60] width 25 height 6
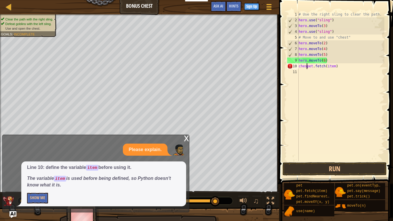
type textarea "pet.fetch(item)"
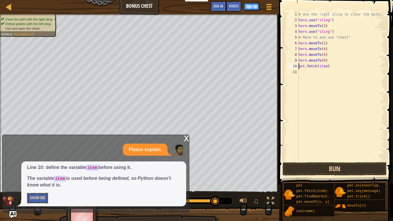
click at [38, 172] on button "Show Me" at bounding box center [37, 198] width 21 height 11
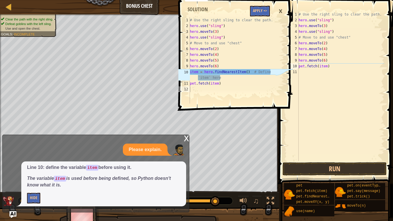
click at [335, 72] on div "# Use the right sling to clear the path. hero . use ( "sling" ) hero . moveTo (…" at bounding box center [341, 92] width 87 height 161
click at [330, 67] on div "# Use the right sling to clear the path. hero . use ( "sling" ) hero . moveTo (…" at bounding box center [341, 92] width 87 height 161
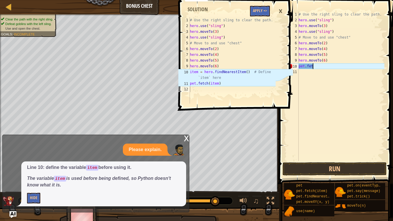
scroll to position [3, 1]
type textarea "p"
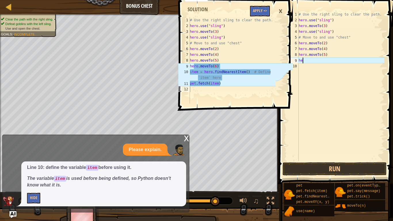
type textarea "h"
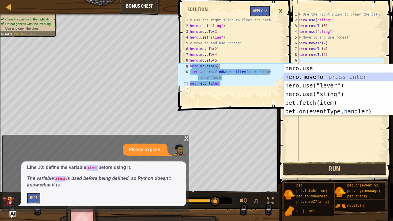
click at [319, 76] on div "h ero.use press enter h ero.moveTo press enter h ero.use("lever") press enter h…" at bounding box center [338, 98] width 109 height 69
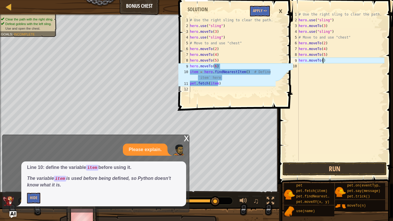
type textarea "hero.moveTo(6)"
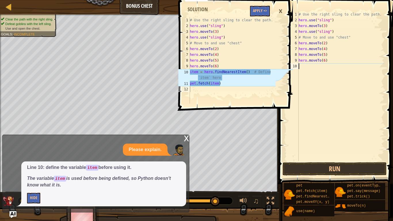
click at [306, 67] on div "# Use the right sling to clear the path. hero . use ( "sling" ) hero . moveTo (…" at bounding box center [341, 92] width 87 height 161
type textarea "h"
type textarea "i"
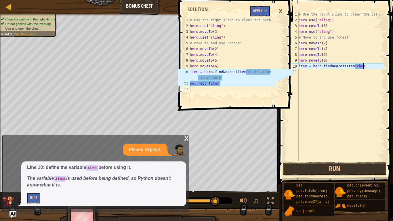
scroll to position [3, 9]
type textarea "item = hero.findNearestItem(chest)"
click at [302, 74] on div "# Use the right sling to clear the path. hero . use ( "sling" ) hero . moveTo (…" at bounding box center [341, 92] width 87 height 161
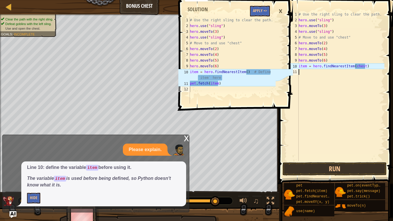
click at [365, 66] on div "# Use the right sling to clear the path. hero . use ( "sling" ) hero . moveTo (…" at bounding box center [341, 92] width 87 height 161
click at [365, 68] on div "# Use the right sling to clear the path. hero . use ( "sling" ) hero . moveTo (…" at bounding box center [341, 92] width 87 height 161
type textarea "item = hero.findNearestItem"
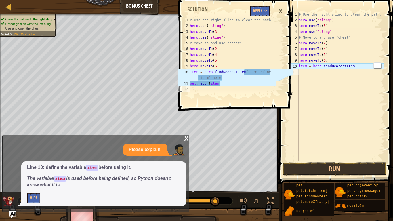
scroll to position [3, 0]
click at [264, 11] on button "Apply =>" at bounding box center [260, 11] width 20 height 11
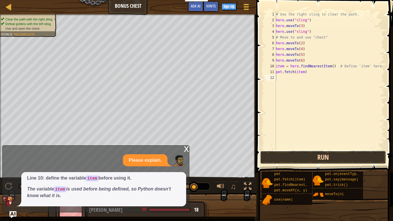
click at [355, 157] on button "Run" at bounding box center [323, 157] width 126 height 13
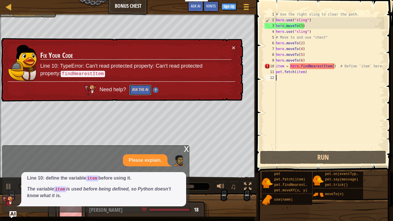
click at [135, 92] on button "Ask the AI" at bounding box center [140, 90] width 22 height 11
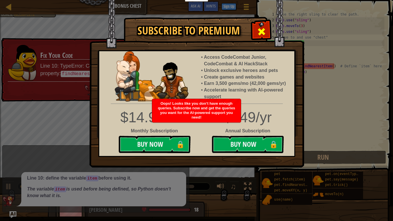
click at [256, 33] on div at bounding box center [261, 31] width 18 height 18
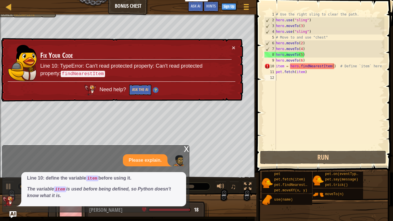
click at [230, 44] on div "× Fix Your Code Line 10: TypeError: Can't read protected property: Can't read p…" at bounding box center [121, 70] width 243 height 64
click at [233, 45] on button "×" at bounding box center [233, 48] width 3 height 6
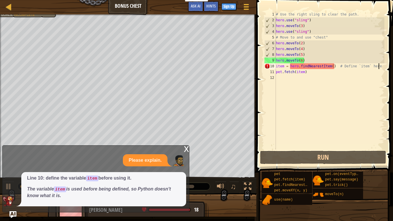
click at [381, 66] on div "# Use the right sling to clear the path. hero . use ( "sling" ) hero . moveTo (…" at bounding box center [330, 87] width 110 height 150
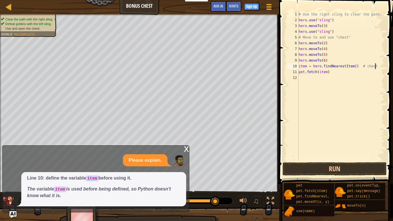
scroll to position [3, 11]
click at [380, 170] on button "Run" at bounding box center [335, 168] width 104 height 13
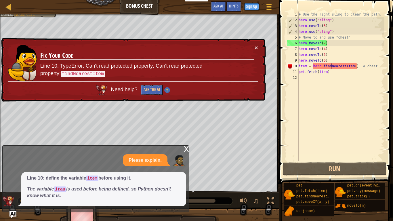
click at [331, 67] on div "# Use the right sling to clear the path. hero . use ( "sling" ) hero . moveTo (…" at bounding box center [341, 92] width 87 height 161
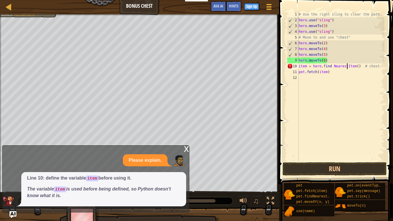
click at [347, 67] on div "# Use the right sling to clear the path. hero . use ( "sling" ) hero . moveTo (…" at bounding box center [341, 92] width 87 height 161
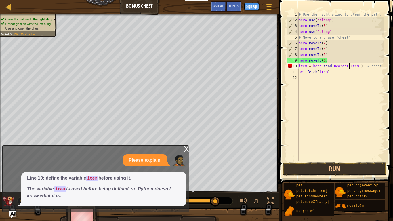
click at [340, 172] on span at bounding box center [336, 83] width 119 height 201
click at [337, 172] on button "Run" at bounding box center [335, 168] width 104 height 13
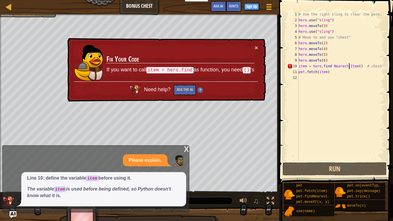
click at [297, 64] on div "10" at bounding box center [293, 66] width 12 height 6
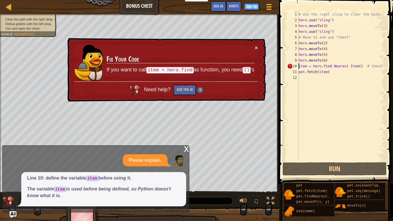
scroll to position [3, 0]
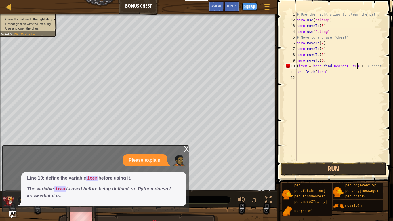
click at [358, 66] on div "# Use the right sling to clear the path. hero . use ( "sling" ) hero . moveTo (…" at bounding box center [340, 92] width 89 height 161
click at [363, 67] on div "# Use the right sling to clear the path. hero . use ( "sling" ) hero . moveTo (…" at bounding box center [340, 92] width 89 height 161
click at [361, 67] on div "# Use the right sling to clear the path. hero . use ( "sling" ) hero . moveTo (…" at bounding box center [340, 92] width 89 height 161
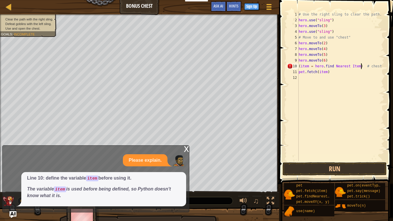
scroll to position [3, 9]
click at [332, 170] on button "Run" at bounding box center [335, 168] width 104 height 13
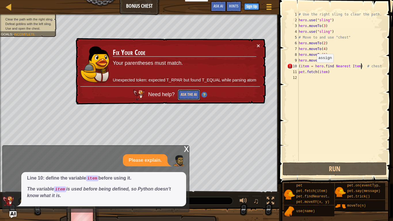
click at [193, 99] on button "Ask the AI" at bounding box center [189, 94] width 22 height 11
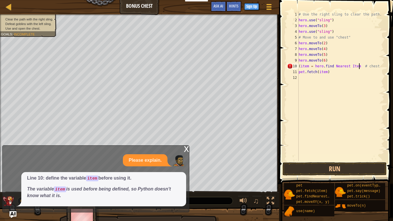
type textarea "(item = hero.find Nearest Item( # chest"
click at [313, 106] on div "# Use the right sling to clear the path. hero . use ( "sling" ) hero . moveTo (…" at bounding box center [341, 92] width 87 height 161
click at [351, 163] on button "Run" at bounding box center [335, 168] width 104 height 13
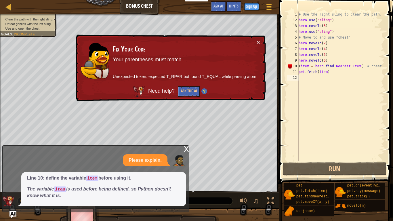
click at [362, 69] on div "# Use the right sling to clear the path. hero . use ( "sling" ) hero . moveTo (…" at bounding box center [341, 92] width 87 height 161
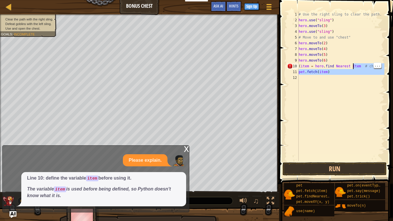
type textarea "pet.fetch(item)"
click at [324, 66] on div "# Use the right sling to clear the path. hero . use ( "sling" ) hero . moveTo (…" at bounding box center [341, 92] width 87 height 161
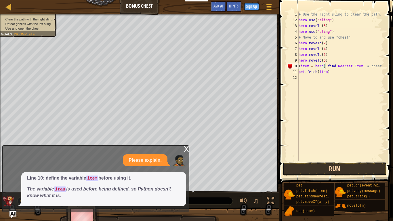
click at [367, 172] on button "Run" at bounding box center [335, 168] width 104 height 13
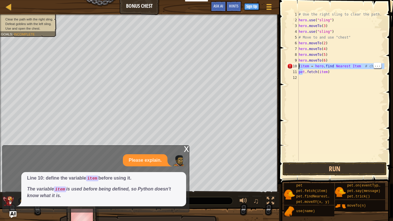
click at [295, 66] on div "10" at bounding box center [293, 66] width 12 height 6
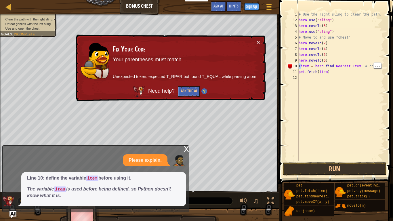
click at [302, 68] on div "# Use the right sling to clear the path. hero . use ( "sling" ) hero . moveTo (…" at bounding box center [341, 92] width 87 height 161
click at [299, 70] on div "# Use the right sling to clear the path. hero . use ( "sling" ) hero . moveTo (…" at bounding box center [341, 92] width 87 height 161
click at [302, 67] on div "# Use the right sling to clear the path. hero . use ( "sling" ) hero . moveTo (…" at bounding box center [341, 92] width 87 height 161
click at [299, 68] on div "# Use the right sling to clear the path. hero . use ( "sling" ) hero . moveTo (…" at bounding box center [341, 92] width 87 height 161
click at [302, 68] on div "# Use the right sling to clear the path. hero . use ( "sling" ) hero . moveTo (…" at bounding box center [341, 92] width 87 height 161
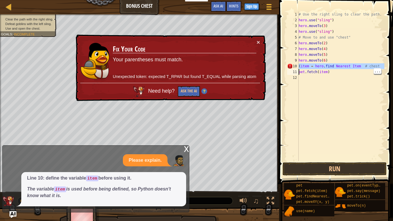
click at [302, 68] on div "# Use the right sling to clear the path. hero . use ( "sling" ) hero . moveTo (…" at bounding box center [341, 92] width 87 height 161
click at [301, 69] on div "# Use the right sling to clear the path. hero . use ( "sling" ) hero . moveTo (…" at bounding box center [341, 92] width 87 height 161
click at [301, 62] on div "# Use the right sling to clear the path. hero . use ( "sling" ) hero . moveTo (…" at bounding box center [341, 92] width 87 height 161
click at [301, 69] on div "# Use the right sling to clear the path. hero . use ( "sling" ) hero . moveTo (…" at bounding box center [341, 92] width 87 height 161
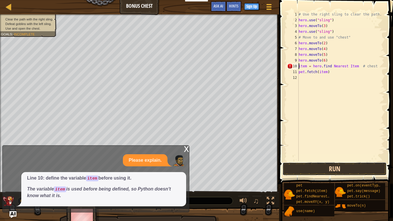
click at [336, 172] on button "Run" at bounding box center [335, 168] width 104 height 13
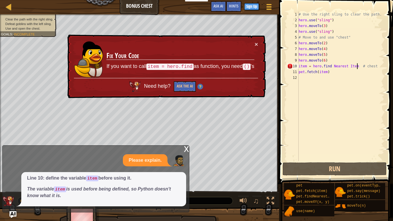
click at [357, 66] on div "# Use the right sling to clear the path. hero . use ( "sling" ) hero . moveTo (…" at bounding box center [341, 92] width 87 height 161
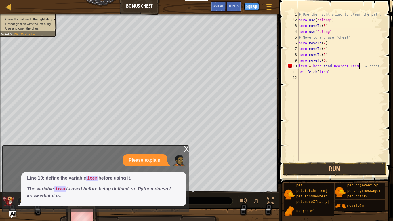
scroll to position [3, 9]
click at [363, 167] on button "Run" at bounding box center [335, 168] width 104 height 13
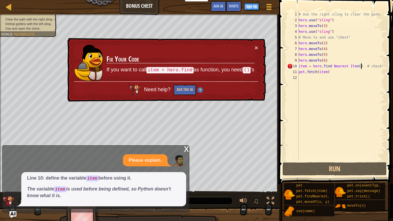
click at [331, 66] on div "# Use the right sling to clear the path. hero . use ( "sling" ) hero . moveTo (…" at bounding box center [341, 92] width 87 height 161
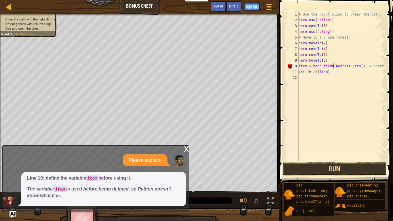
scroll to position [3, 5]
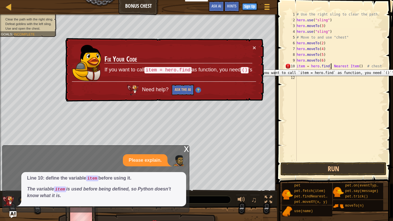
click at [296, 65] on div "10" at bounding box center [291, 66] width 12 height 6
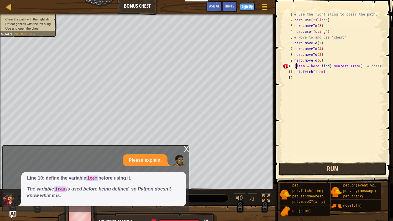
click at [329, 168] on button "Run" at bounding box center [333, 168] width 108 height 13
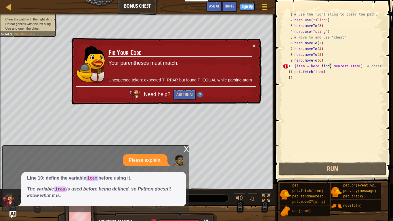
click at [331, 66] on div "# Use the right sling to clear the path. hero . use ( "sling" ) hero . moveTo (…" at bounding box center [338, 92] width 91 height 161
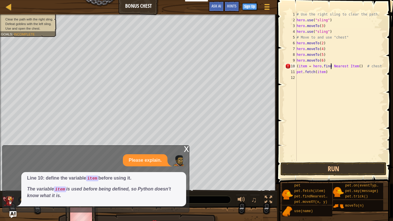
scroll to position [3, 5]
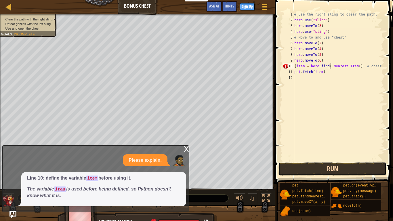
click at [371, 167] on button "Run" at bounding box center [333, 168] width 108 height 13
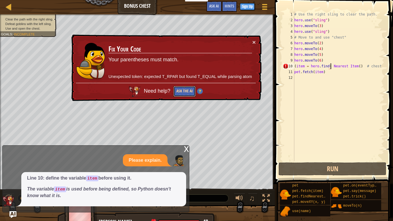
click at [184, 90] on button "Ask the AI" at bounding box center [185, 91] width 22 height 11
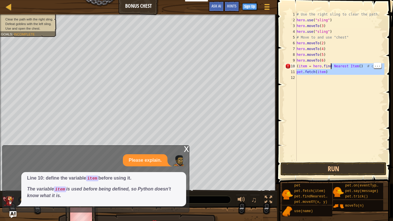
click at [299, 68] on div "# Use the right sling to clear the path. hero . use ( "sling" ) hero . moveTo (…" at bounding box center [340, 92] width 89 height 161
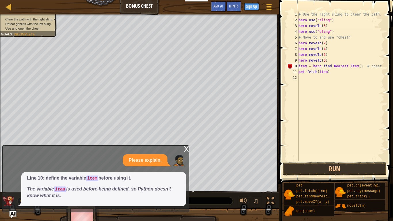
click at [330, 69] on div "# Use the right sling to clear the path. hero . use ( "sling" ) hero . moveTo (…" at bounding box center [341, 92] width 87 height 161
click at [331, 68] on div "# Use the right sling to clear the path. hero . use ( "sling" ) hero . moveTo (…" at bounding box center [341, 92] width 87 height 161
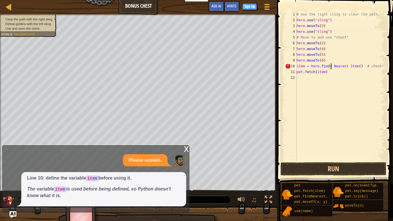
scroll to position [3, 5]
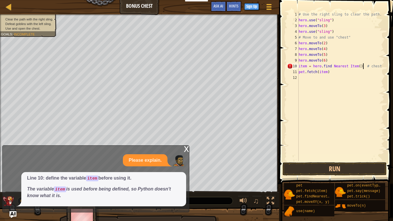
click at [362, 67] on div "# Use the right sling to clear the path. hero . use ( "sling" ) hero . moveTo (…" at bounding box center [341, 92] width 87 height 161
click at [361, 67] on div "# Use the right sling to clear the path. hero . use ( "sling" ) hero . moveTo (…" at bounding box center [341, 92] width 87 height 161
click at [318, 67] on div "# Use the right sling to clear the path. hero . use ( "sling" ) hero . moveTo (…" at bounding box center [341, 92] width 87 height 161
click at [321, 69] on div "# Use the right sling to clear the path. hero . use ( "sling" ) hero . moveTo (…" at bounding box center [341, 92] width 87 height 161
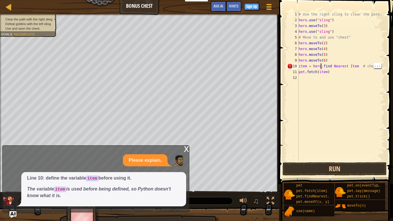
click at [329, 66] on div "# Use the right sling to clear the path. hero . use ( "sling" ) hero . moveTo (…" at bounding box center [341, 92] width 87 height 161
click at [330, 67] on div "# Use the right sling to clear the path. hero . use ( "sling" ) hero . moveTo (…" at bounding box center [341, 92] width 87 height 161
click at [331, 68] on div "# Use the right sling to clear the path. hero . use ( "sling" ) hero . moveTo (…" at bounding box center [341, 92] width 87 height 161
click at [296, 68] on div "10" at bounding box center [293, 66] width 12 height 6
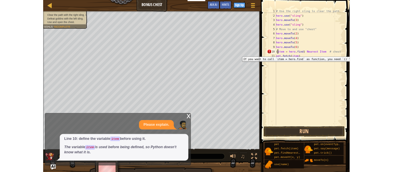
scroll to position [3, 0]
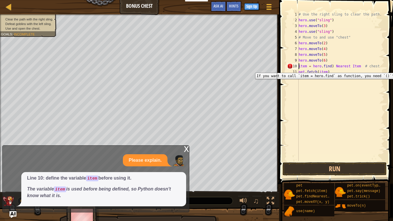
click at [330, 68] on div "# Use the right sling to clear the path. hero . use ( "sling" ) hero . moveTo (…" at bounding box center [341, 92] width 87 height 161
click at [338, 67] on div "# Use the right sling to clear the path. hero . use ( "sling" ) hero . moveTo (…" at bounding box center [341, 92] width 87 height 161
click at [334, 69] on div "# Use the right sling to clear the path. hero . use ( "sling" ) hero . moveTo (…" at bounding box center [341, 92] width 87 height 161
click at [332, 66] on div "# Use the right sling to clear the path. hero . use ( "sling" ) hero . moveTo (…" at bounding box center [341, 92] width 87 height 161
type textarea "item = hero.find) Nearest Item # chest"
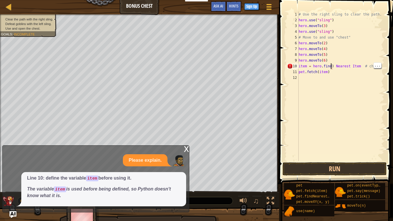
click at [336, 65] on div "# Use the right sling to clear the path. hero . use ( "sling" ) hero . moveTo (…" at bounding box center [341, 92] width 87 height 161
click at [331, 68] on div "# Use the right sling to clear the path. hero . use ( "sling" ) hero . moveTo (…" at bounding box center [341, 92] width 87 height 161
click at [332, 67] on div "# Use the right sling to clear the path. hero . use ( "sling" ) hero . moveTo (…" at bounding box center [341, 92] width 87 height 161
